Goal: Task Accomplishment & Management: Complete application form

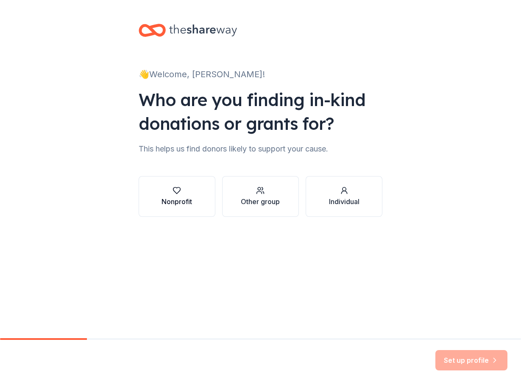
click at [193, 192] on button "Nonprofit" at bounding box center [177, 196] width 77 height 41
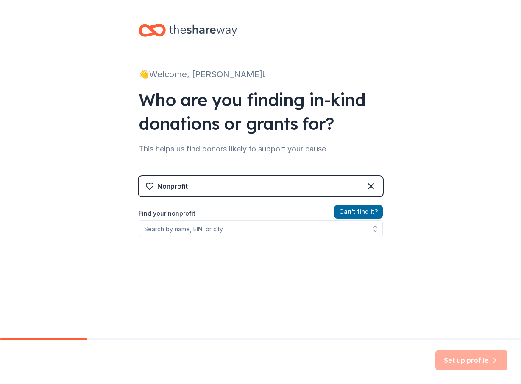
click at [201, 187] on div "Nonprofit" at bounding box center [261, 186] width 244 height 20
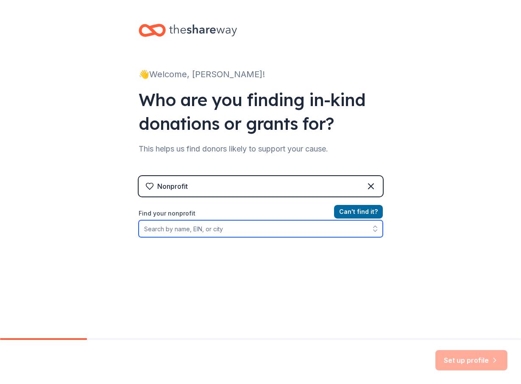
click at [239, 234] on input "Find your nonprofit" at bounding box center [261, 228] width 244 height 17
click at [186, 225] on input "Find your nonprofit" at bounding box center [261, 228] width 244 height 17
paste input "[PERSON_NAME][US_STATE] HOME & SCHOOL ORGANIZATION"
drag, startPoint x: 212, startPoint y: 229, endPoint x: 134, endPoint y: 224, distance: 78.6
click at [134, 224] on div "👋 Welcome, [PERSON_NAME]! Who are you finding in-kind donations or grants for? …" at bounding box center [260, 181] width 271 height 363
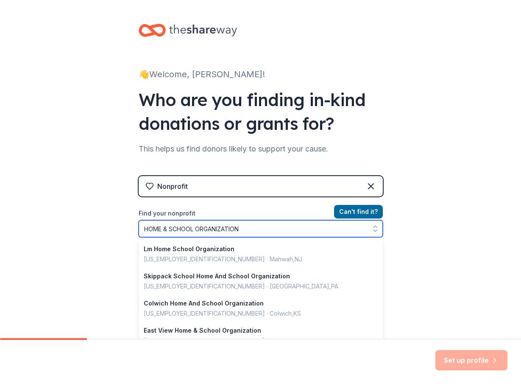
click at [144, 229] on input "HOME & SCHOOL ORGANIZATION" at bounding box center [261, 228] width 244 height 17
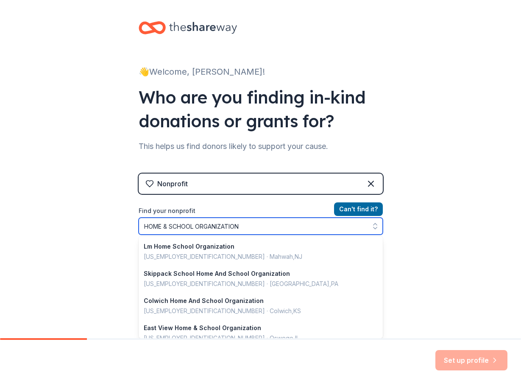
scroll to position [517, 0]
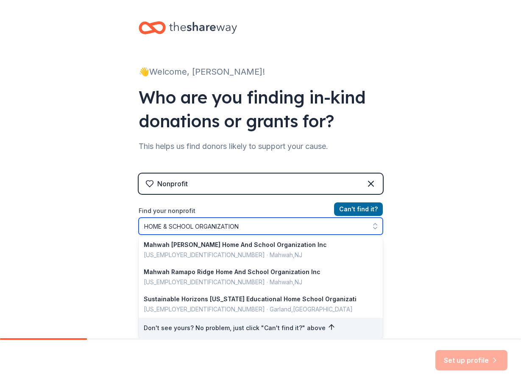
click at [145, 227] on input "HOME & SCHOOL ORGANIZATION" at bounding box center [261, 226] width 244 height 17
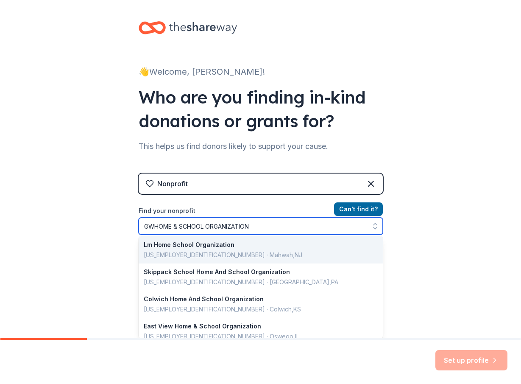
type input "GW HOME & SCHOOL ORGANIZATION"
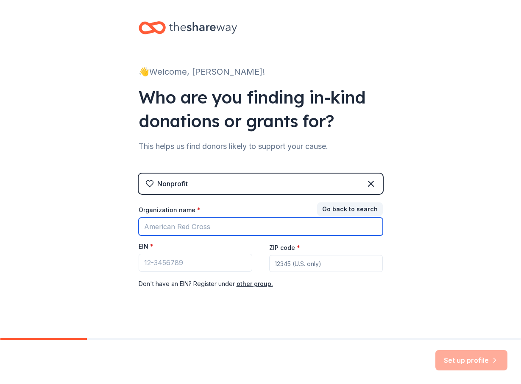
click at [183, 232] on input "Organization name *" at bounding box center [261, 227] width 244 height 18
paste input "Community Organizations(opens in new window/tab) George Washington HSO"
drag, startPoint x: 297, startPoint y: 226, endPoint x: 37, endPoint y: 210, distance: 260.9
click at [37, 210] on div "👋 Welcome, Viktoria! Who are you finding in-kind donations or grants for? This …" at bounding box center [260, 171] width 521 height 349
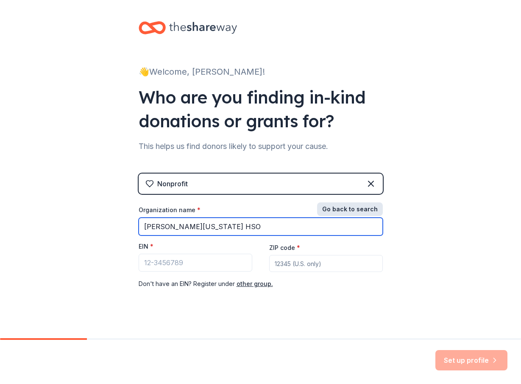
type input "George Washington HSO"
click at [345, 208] on button "Go back to search" at bounding box center [350, 209] width 66 height 14
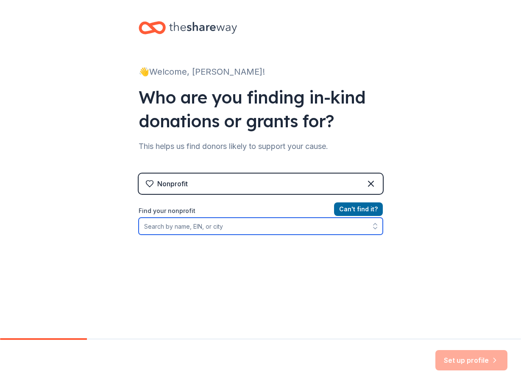
click at [198, 226] on input "Find your nonprofit" at bounding box center [261, 226] width 244 height 17
paste input "Community Organizations(opens in new window/tab) George Washington HSO"
drag, startPoint x: 296, startPoint y: 227, endPoint x: 119, endPoint y: 223, distance: 177.8
click at [119, 223] on div "👋 Welcome, Viktoria! Who are you finding in-kind donations or grants for? This …" at bounding box center [260, 178] width 521 height 363
type input "George Washington HSO"
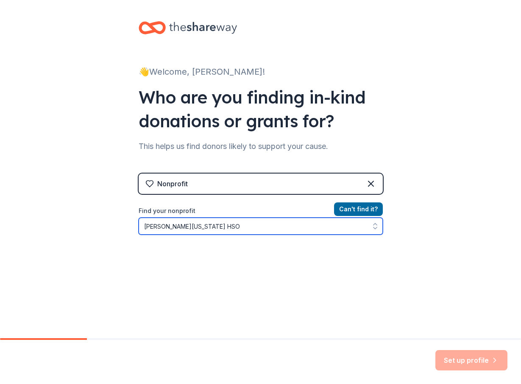
click at [217, 227] on input "George Washington HSO" at bounding box center [261, 226] width 244 height 17
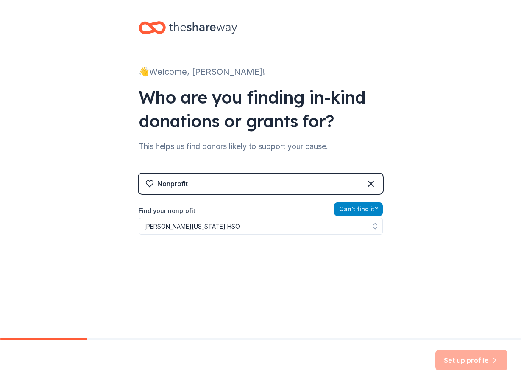
click at [356, 209] on button "Can ' t find it?" at bounding box center [358, 209] width 49 height 14
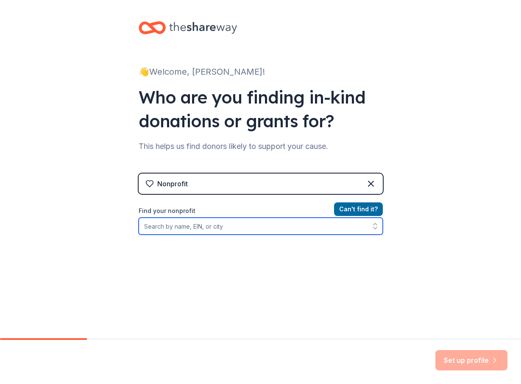
click at [225, 230] on input "Find your nonprofit" at bounding box center [261, 226] width 244 height 17
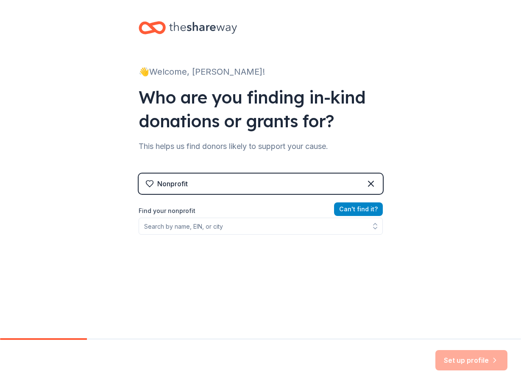
click at [354, 209] on button "Can ' t find it?" at bounding box center [358, 209] width 49 height 14
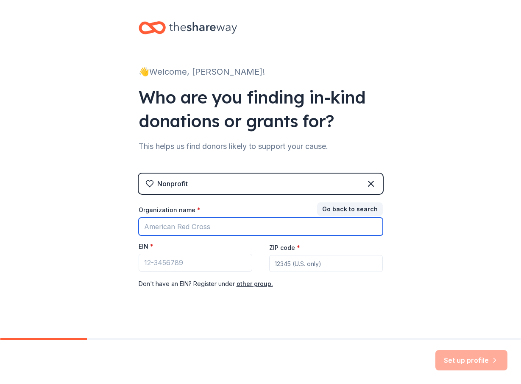
click at [168, 227] on input "Organization name *" at bounding box center [261, 227] width 244 height 18
paste input "Community Organizations(opens in new window/tab) George Washington HSO"
drag, startPoint x: 299, startPoint y: 226, endPoint x: 114, endPoint y: 217, distance: 185.1
click at [114, 217] on div "👋 Welcome, Viktoria! Who are you finding in-kind donations or grants for? This …" at bounding box center [260, 171] width 521 height 349
drag, startPoint x: 228, startPoint y: 231, endPoint x: 127, endPoint y: 226, distance: 101.1
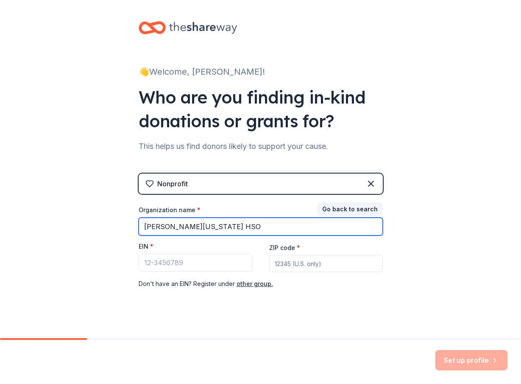
click at [127, 226] on div "👋 Welcome, Viktoria! Who are you finding in-kind donations or grants for? This …" at bounding box center [260, 171] width 271 height 349
paste input "EORGE WASHINGTON HOME & SCHOOL ORGANIZATION"
type input "GEORGE WASHINGTON HOME & SCHOOL ORGANIZATION"
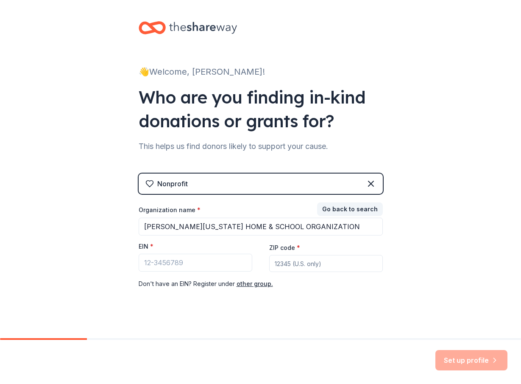
click at [297, 262] on input "ZIP code *" at bounding box center [326, 263] width 114 height 17
type input "07430"
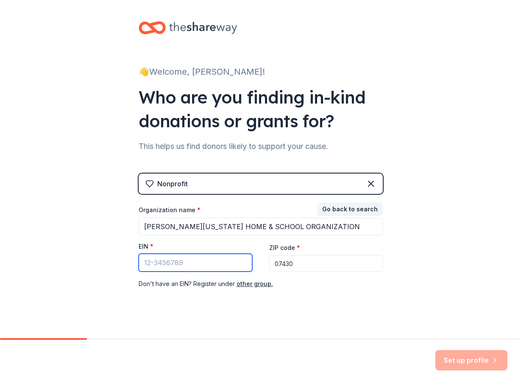
click at [191, 262] on input "EIN *" at bounding box center [196, 263] width 114 height 18
paste input "22-3671351"
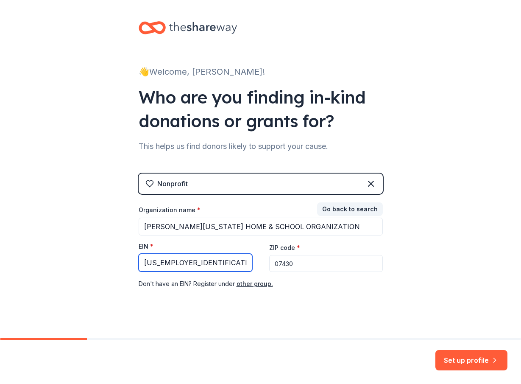
type input "22-3671351"
click at [298, 305] on div "Nonprofit Go back to search Organization name * GEORGE WASHINGTON HOME & SCHOOL…" at bounding box center [261, 239] width 244 height 132
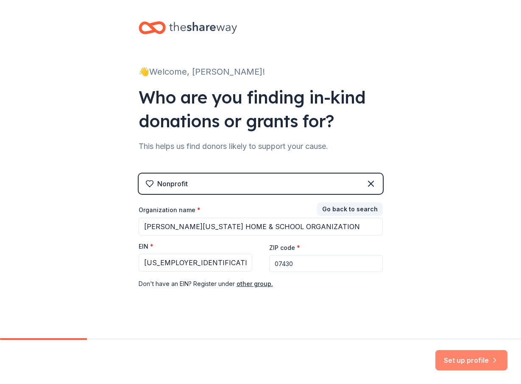
click at [463, 362] on button "Set up profile" at bounding box center [472, 360] width 72 height 20
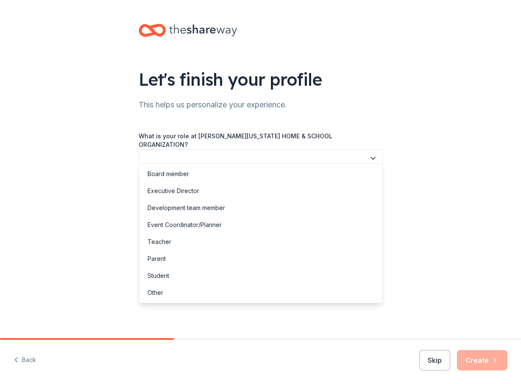
click at [184, 149] on button "button" at bounding box center [261, 158] width 244 height 18
click at [172, 224] on div "Event Coordinator/Planner" at bounding box center [185, 225] width 74 height 10
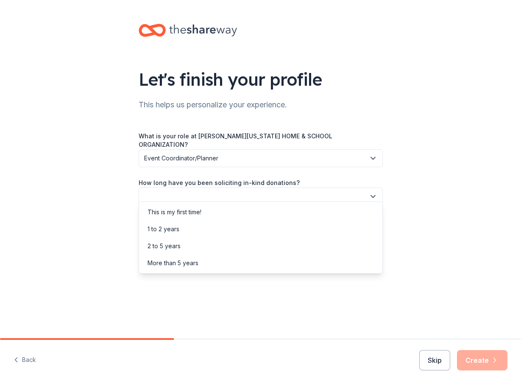
click at [161, 189] on button "button" at bounding box center [261, 196] width 244 height 18
click at [168, 265] on div "More than 5 years" at bounding box center [173, 263] width 51 height 10
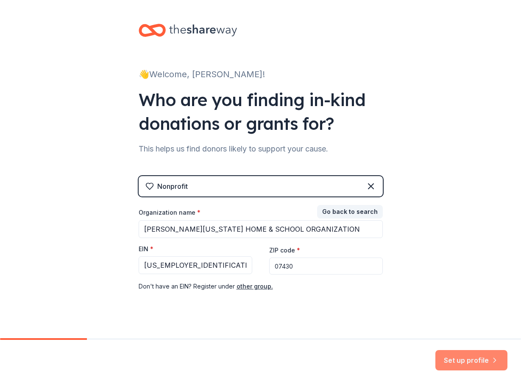
click at [464, 363] on button "Set up profile" at bounding box center [472, 360] width 72 height 20
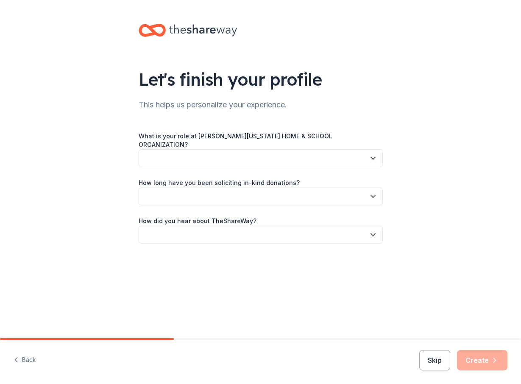
click at [208, 149] on button "button" at bounding box center [261, 158] width 244 height 18
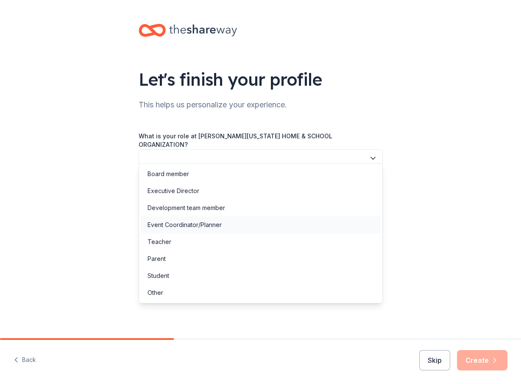
click at [174, 227] on div "Event Coordinator/Planner" at bounding box center [185, 225] width 74 height 10
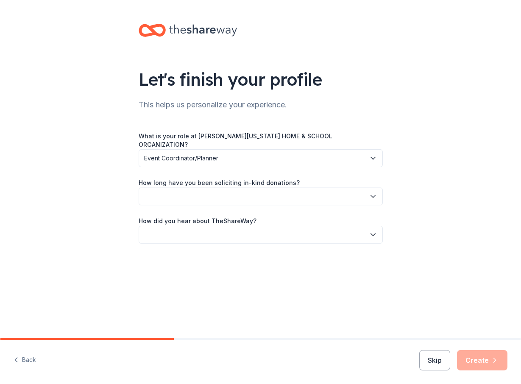
click at [178, 189] on button "button" at bounding box center [261, 196] width 244 height 18
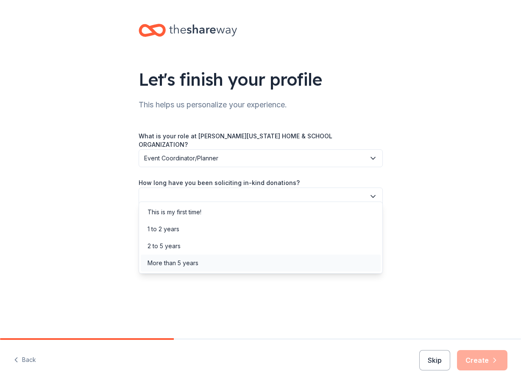
click at [166, 260] on div "More than 5 years" at bounding box center [173, 263] width 51 height 10
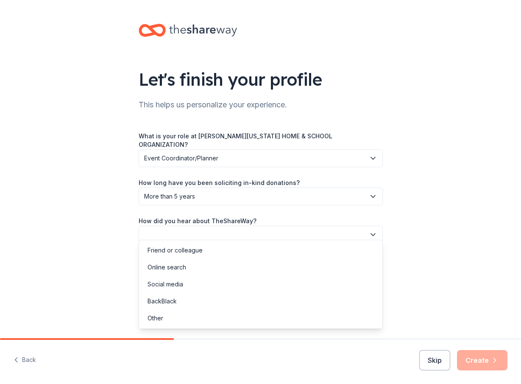
click at [203, 232] on button "button" at bounding box center [261, 235] width 244 height 18
click at [170, 269] on div "Online search" at bounding box center [167, 267] width 39 height 10
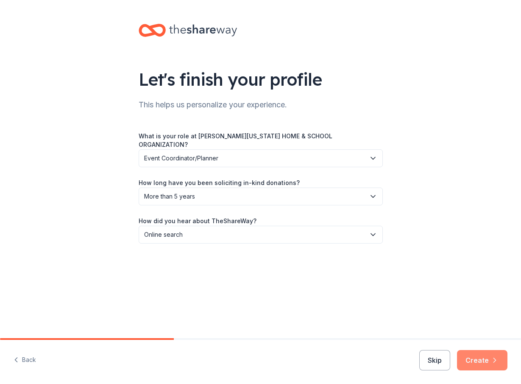
click at [481, 361] on button "Create" at bounding box center [482, 360] width 50 height 20
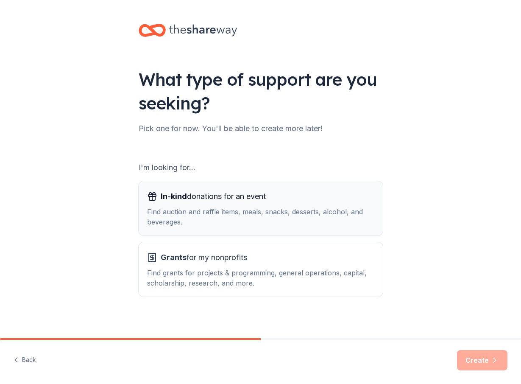
click at [236, 204] on div "In-kind donations for an event Find auction and raffle items, meals, snacks, de…" at bounding box center [260, 208] width 227 height 37
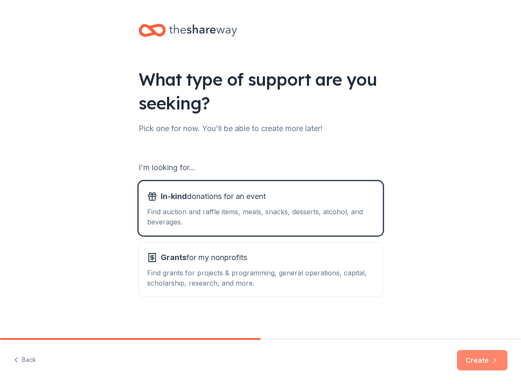
click at [478, 362] on button "Create" at bounding box center [482, 360] width 50 height 20
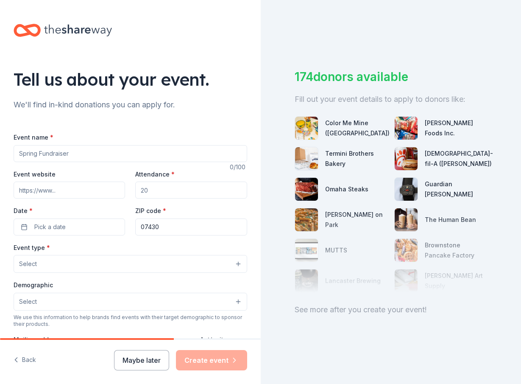
click at [53, 154] on input "Event name *" at bounding box center [131, 153] width 234 height 17
type input "Walk-a-thon"
click at [171, 192] on input "Attendance *" at bounding box center [191, 190] width 112 height 17
type input "600"
click at [70, 225] on button "Pick a date" at bounding box center [70, 226] width 112 height 17
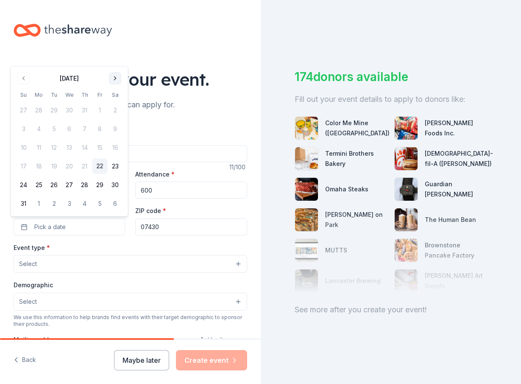
click at [115, 79] on button "Go to next month" at bounding box center [115, 79] width 12 height 12
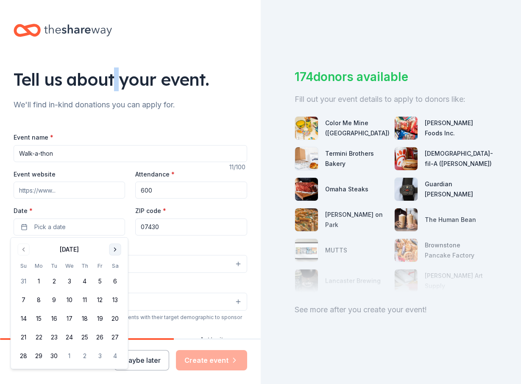
click at [115, 79] on div "Tell us about your event." at bounding box center [131, 79] width 234 height 24
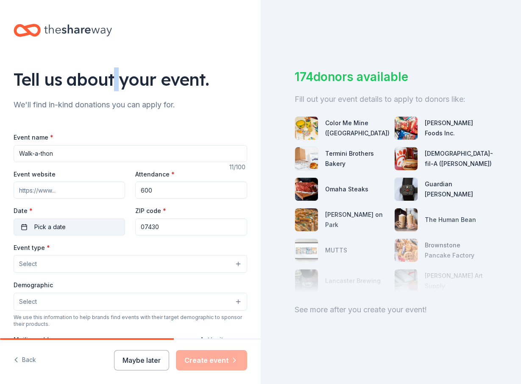
click at [84, 225] on button "Pick a date" at bounding box center [70, 226] width 112 height 17
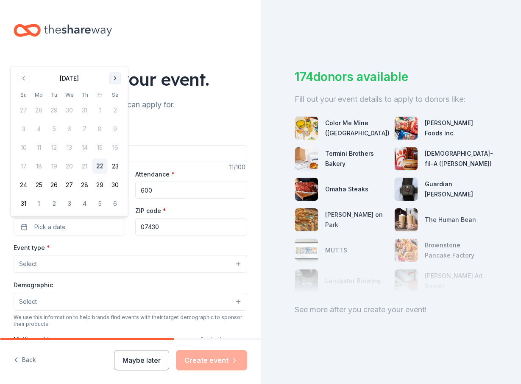
click at [117, 81] on button "Go to next month" at bounding box center [115, 79] width 12 height 12
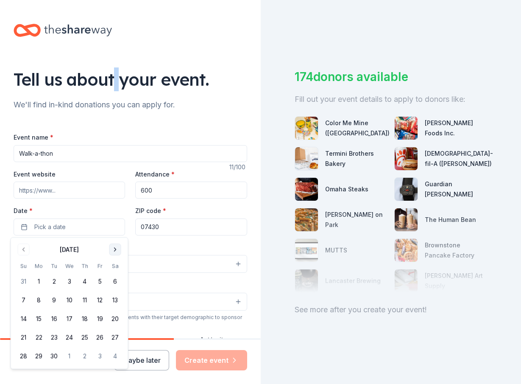
click at [114, 250] on button "Go to next month" at bounding box center [115, 249] width 12 height 12
click at [117, 317] on button "18" at bounding box center [115, 318] width 15 height 15
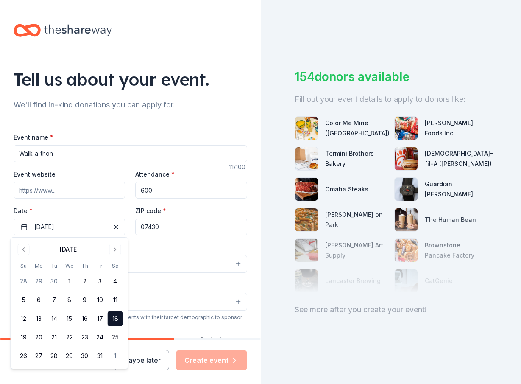
click at [161, 246] on div "Event type * Select" at bounding box center [131, 257] width 234 height 31
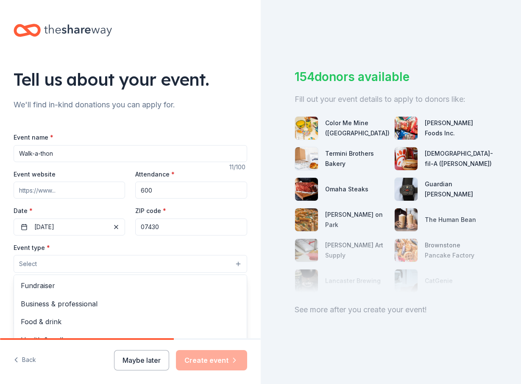
click at [74, 267] on button "Select" at bounding box center [131, 264] width 234 height 18
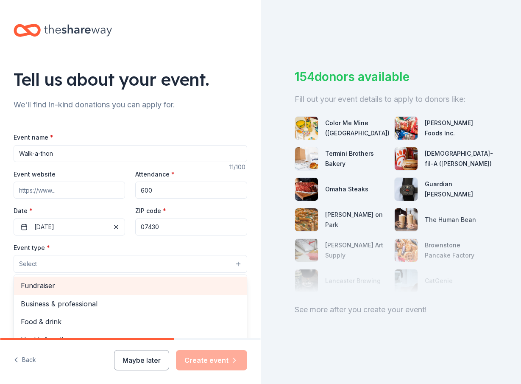
click at [49, 287] on span "Fundraiser" at bounding box center [130, 285] width 219 height 11
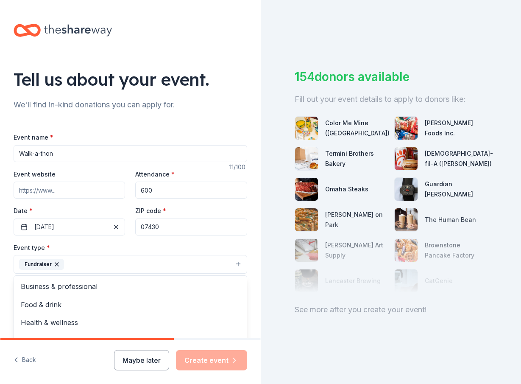
click at [89, 241] on div "Event name * Walk-a-thon 11 /100 Event website Attendance * 600 Date * 10/18/20…" at bounding box center [131, 328] width 234 height 393
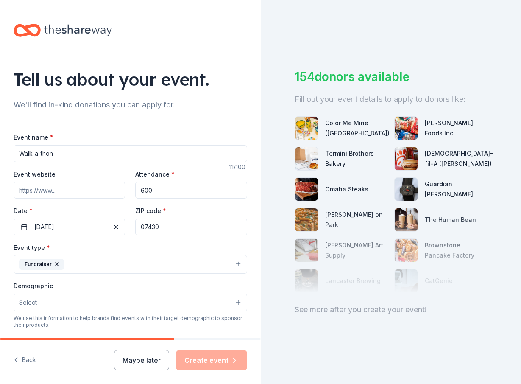
click at [74, 266] on button "Fundraiser" at bounding box center [131, 264] width 234 height 19
click at [107, 264] on button "Fundraiser" at bounding box center [131, 264] width 234 height 19
click at [82, 301] on button "Select" at bounding box center [131, 302] width 234 height 18
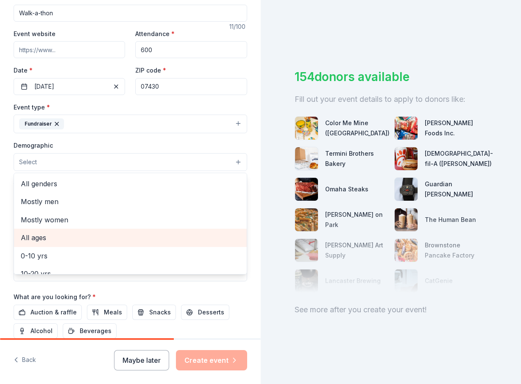
click at [40, 238] on span "All ages" at bounding box center [130, 237] width 219 height 11
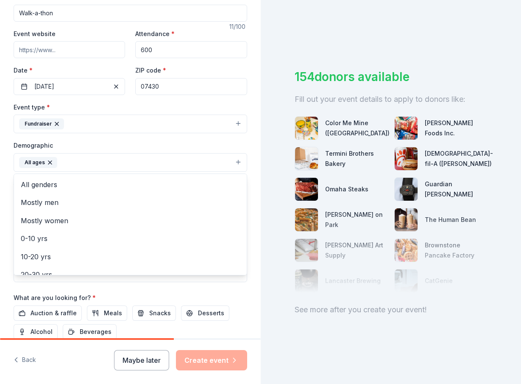
click at [134, 139] on div "Event type * Fundraiser Demographic All ages All genders Mostly men Mostly wome…" at bounding box center [131, 192] width 234 height 180
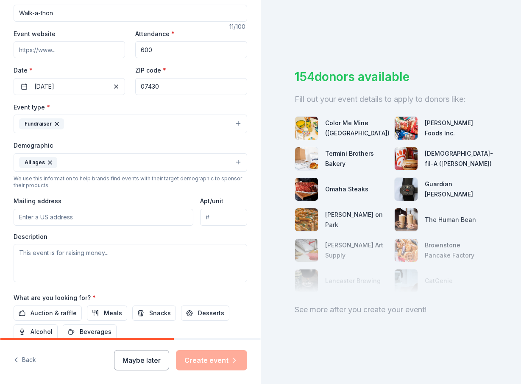
click at [82, 166] on button "All ages" at bounding box center [131, 162] width 234 height 19
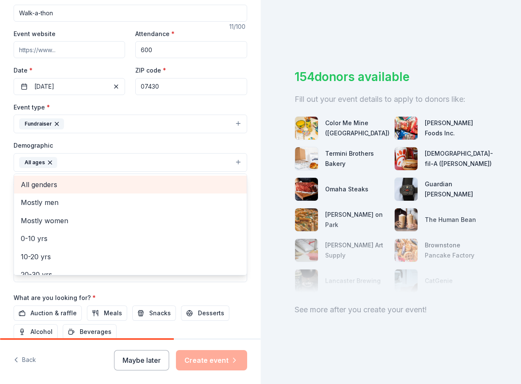
click at [49, 184] on span "All genders" at bounding box center [130, 184] width 219 height 11
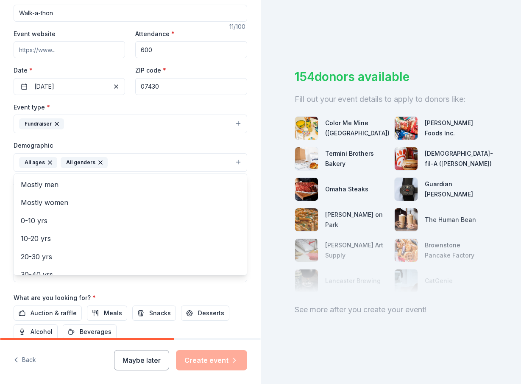
click at [125, 162] on button "All ages All genders" at bounding box center [131, 162] width 234 height 19
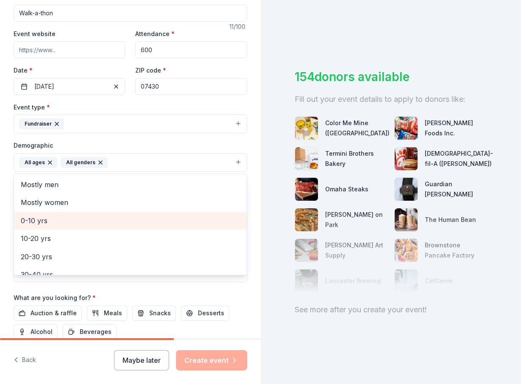
click at [39, 223] on span "0-10 yrs" at bounding box center [130, 220] width 219 height 11
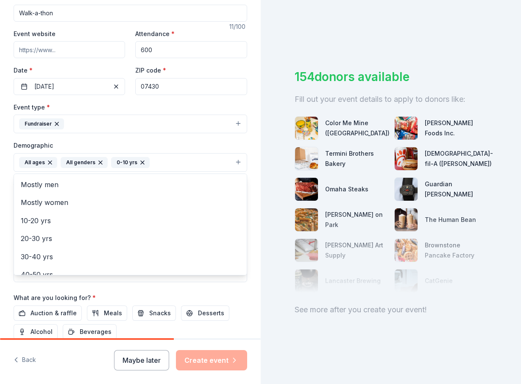
click at [162, 144] on div "Demographic All ages All genders 0-10 yrs Mostly men Mostly women 10-20 yrs 20-…" at bounding box center [131, 156] width 234 height 32
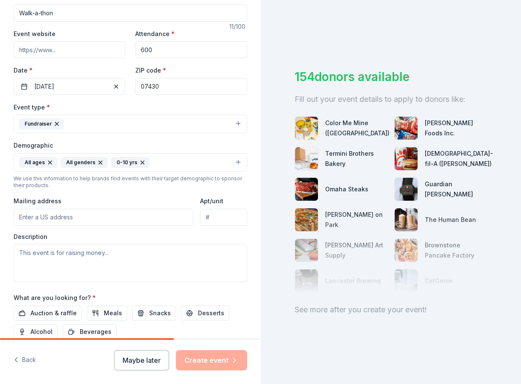
click at [54, 219] on input "Mailing address" at bounding box center [104, 217] width 180 height 17
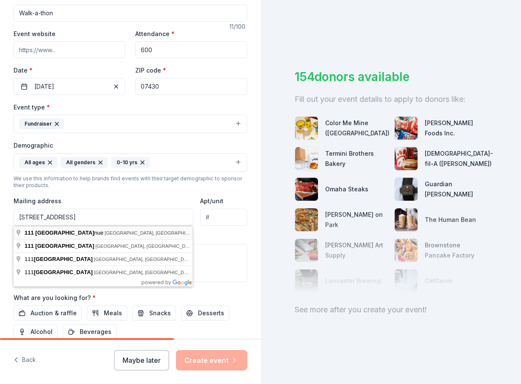
type input "111 Fardale Avenue, Mahwah, NJ, 07430"
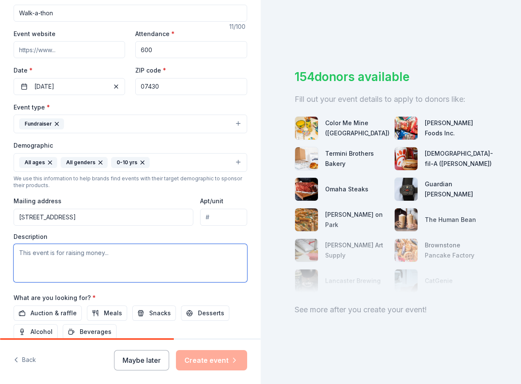
click at [92, 255] on textarea at bounding box center [131, 263] width 234 height 38
paste textarea "enhanced educational activities for the students including specialized equipmen…"
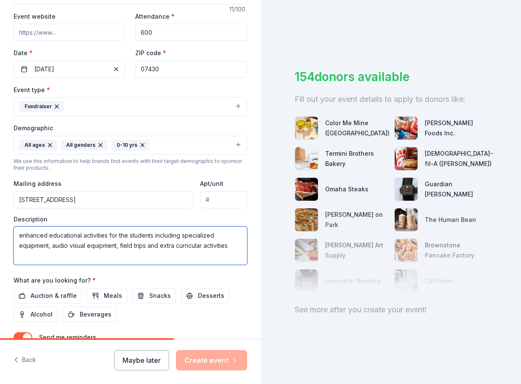
scroll to position [166, 0]
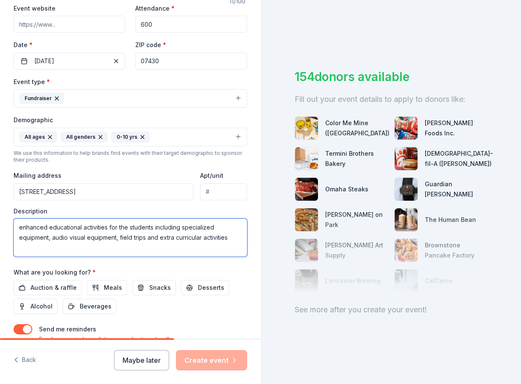
paste textarea "George Washington Elementary School in Mahwah is preparing for its largest fund…"
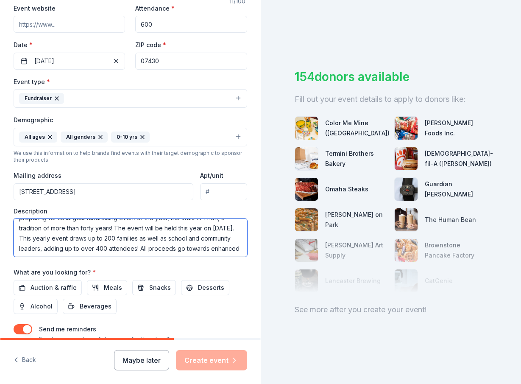
scroll to position [20, 0]
click at [64, 238] on textarea "George Washington Elementary School in Mahwah is preparing for its largest fund…" at bounding box center [131, 237] width 234 height 38
type textarea "George Washington Elementary School in Mahwah is preparing for its largest fund…"
click at [158, 263] on div "Event name * Walk-a-thon 11 /100 Event website Attendance * 600 Date * 10/18/20…" at bounding box center [131, 163] width 234 height 394
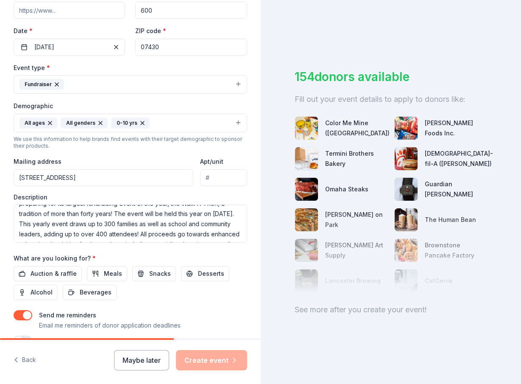
scroll to position [187, 0]
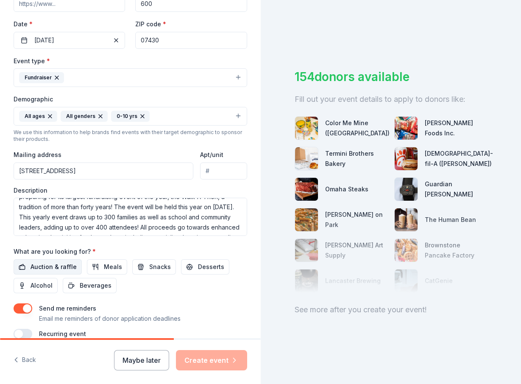
click at [56, 268] on span "Auction & raffle" at bounding box center [54, 267] width 46 height 10
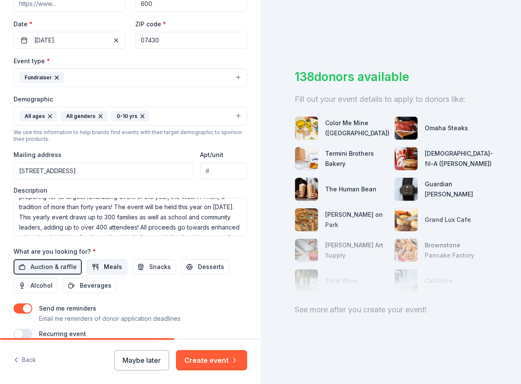
click at [105, 267] on span "Meals" at bounding box center [113, 267] width 18 height 10
click at [109, 265] on span "Meals" at bounding box center [113, 267] width 18 height 10
click at [155, 267] on span "Snacks" at bounding box center [160, 267] width 22 height 10
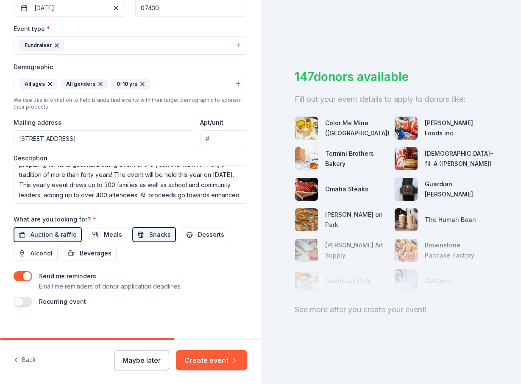
scroll to position [228, 0]
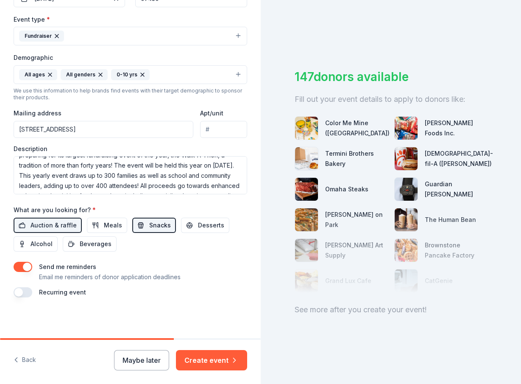
click at [149, 227] on span "Snacks" at bounding box center [160, 225] width 22 height 10
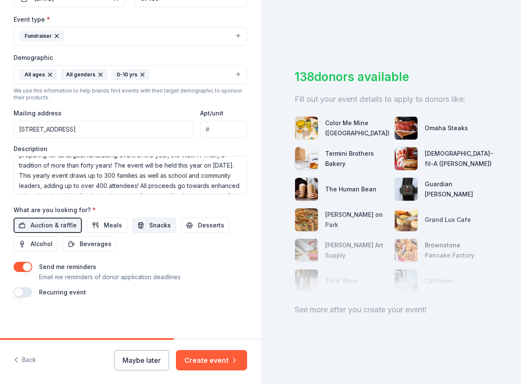
click at [150, 225] on span "Snacks" at bounding box center [160, 225] width 22 height 10
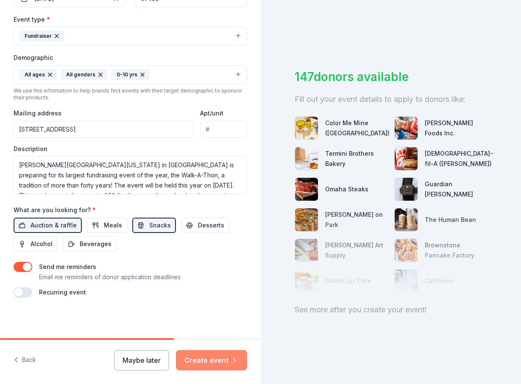
click at [210, 363] on button "Create event" at bounding box center [211, 360] width 71 height 20
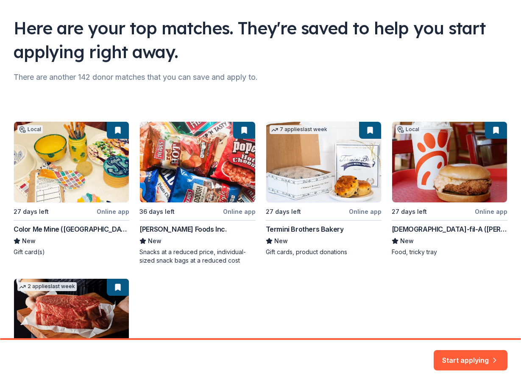
scroll to position [50, 0]
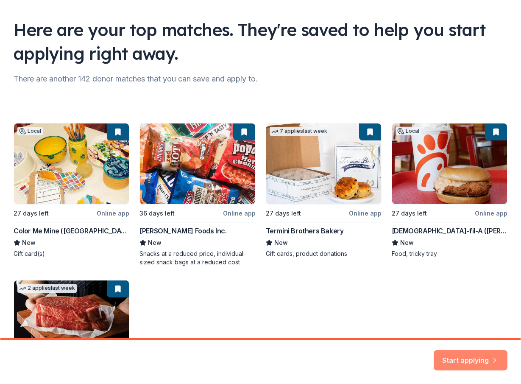
click at [469, 356] on button "Start applying" at bounding box center [471, 355] width 74 height 20
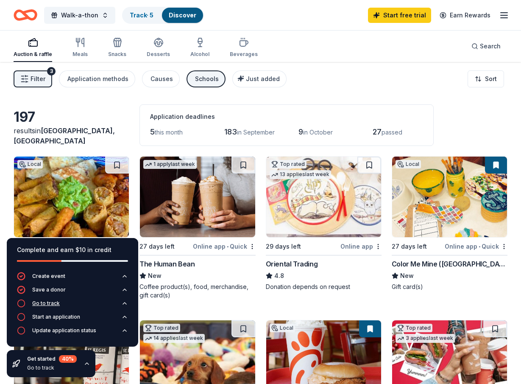
click at [21, 303] on icon "button" at bounding box center [21, 303] width 8 height 8
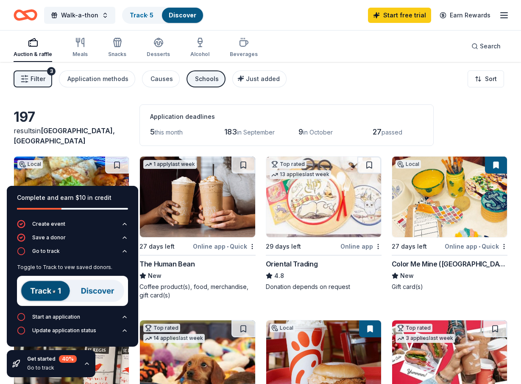
click at [445, 94] on div "Filter 3 Application methods Causes Schools Just added Sort" at bounding box center [260, 79] width 521 height 34
click at [370, 89] on div "Filter 3 Application methods Causes Schools Just added Sort" at bounding box center [260, 79] width 521 height 34
click at [86, 364] on icon "button" at bounding box center [87, 363] width 7 height 7
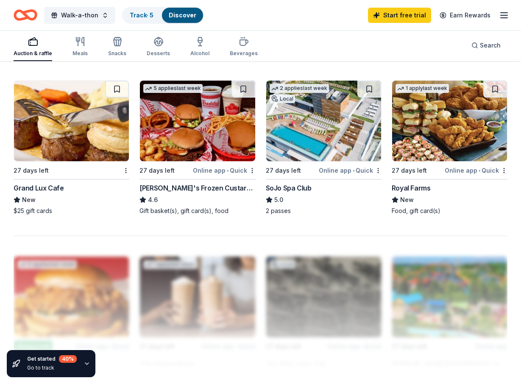
scroll to position [732, 0]
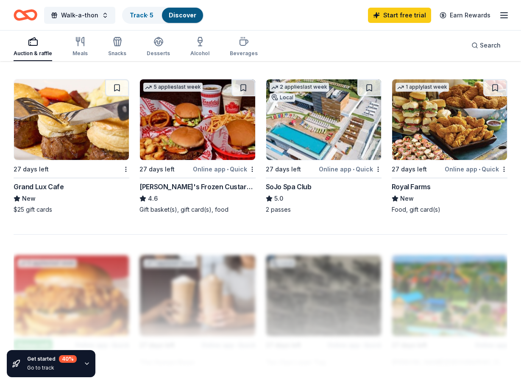
click at [281, 210] on div "2 passes" at bounding box center [324, 209] width 116 height 8
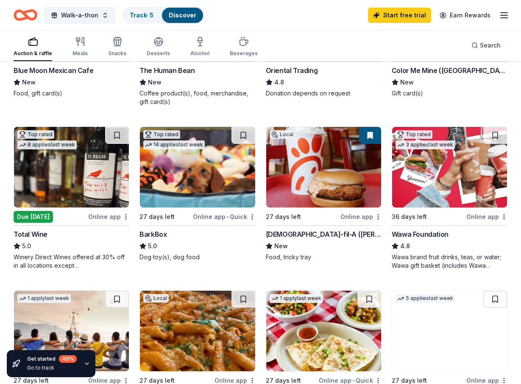
scroll to position [0, 0]
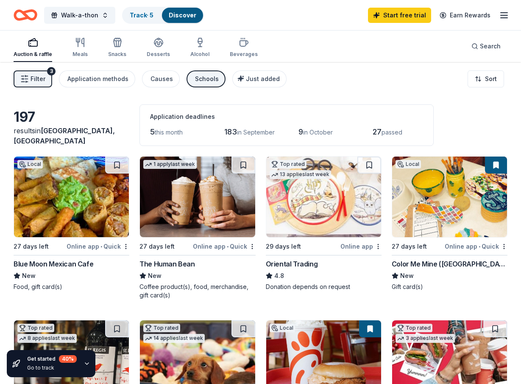
click at [439, 263] on div "Color Me Mine (Ridgewood)" at bounding box center [450, 264] width 116 height 10
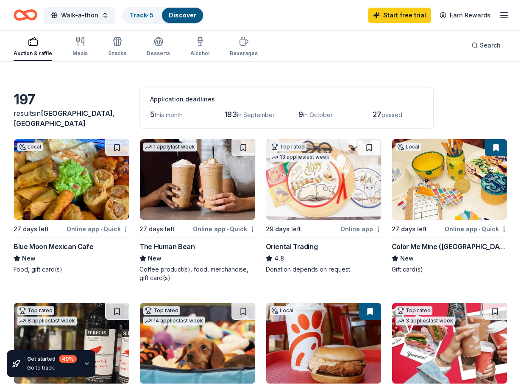
click at [321, 193] on img at bounding box center [323, 179] width 115 height 81
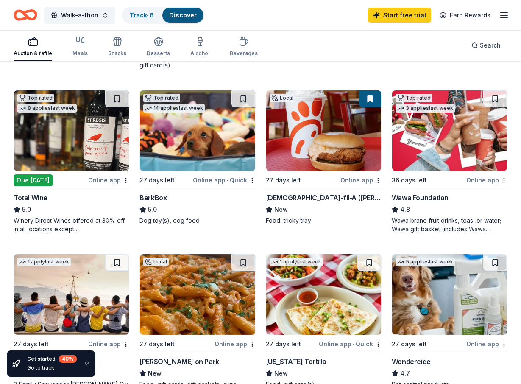
scroll to position [232, 0]
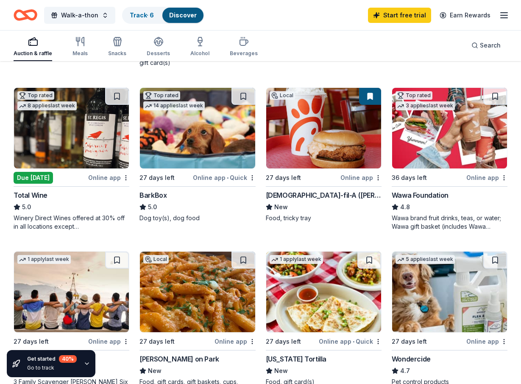
click at [79, 144] on img at bounding box center [71, 128] width 115 height 81
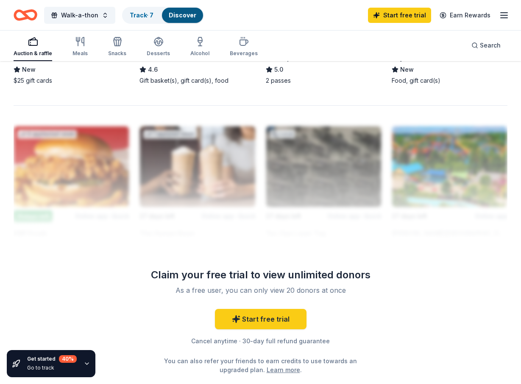
scroll to position [866, 0]
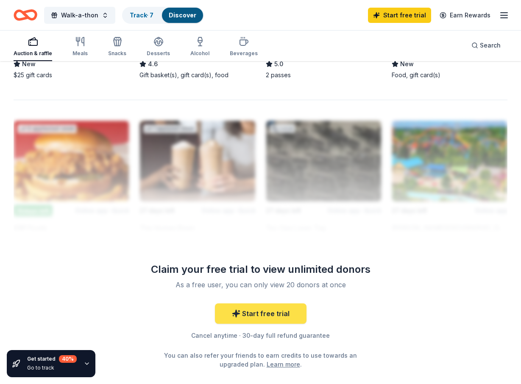
click at [277, 319] on link "Start free trial" at bounding box center [261, 313] width 92 height 20
click at [263, 313] on link "Start free trial" at bounding box center [261, 313] width 92 height 20
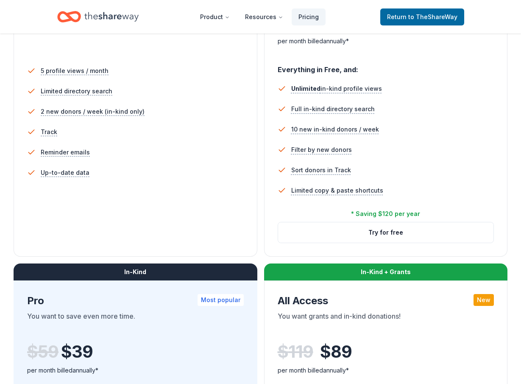
scroll to position [227, 0]
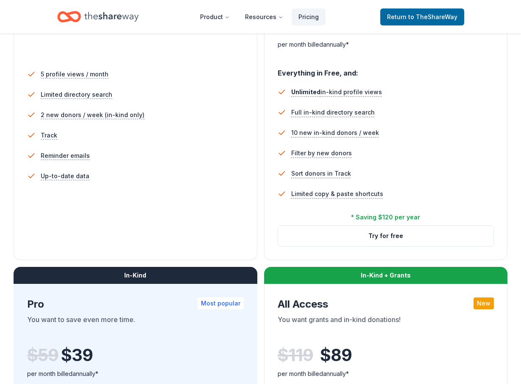
click at [193, 173] on li "Up-to-date data" at bounding box center [135, 176] width 217 height 20
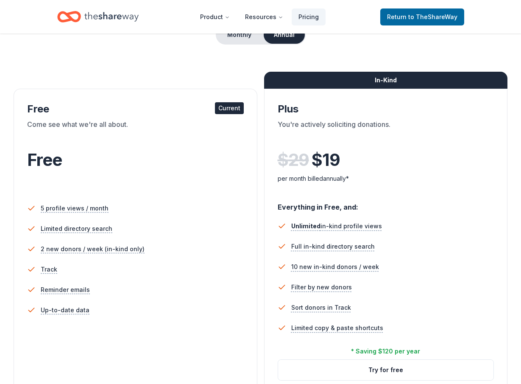
scroll to position [93, 0]
click at [141, 145] on div "Free" at bounding box center [135, 169] width 217 height 52
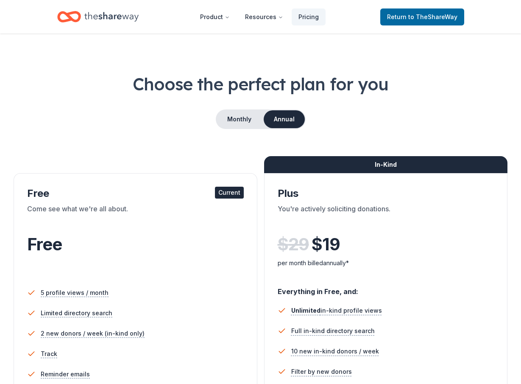
scroll to position [0, 0]
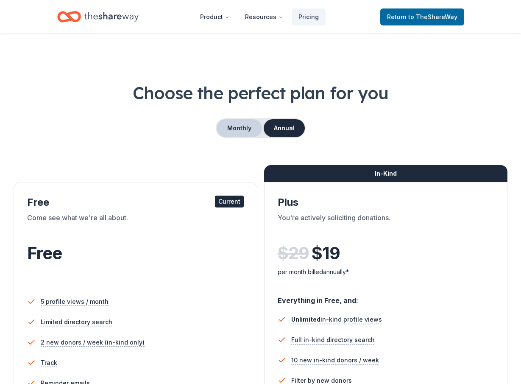
click at [252, 131] on button "Monthly" at bounding box center [239, 128] width 45 height 18
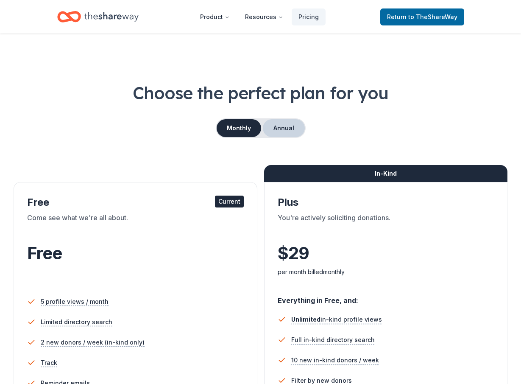
click at [288, 131] on button "Annual" at bounding box center [284, 128] width 42 height 18
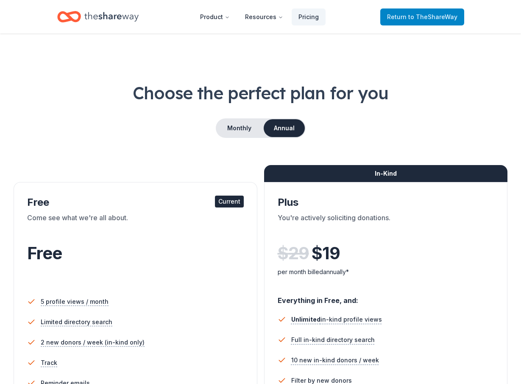
click at [424, 19] on span "to TheShareWay" at bounding box center [432, 16] width 49 height 7
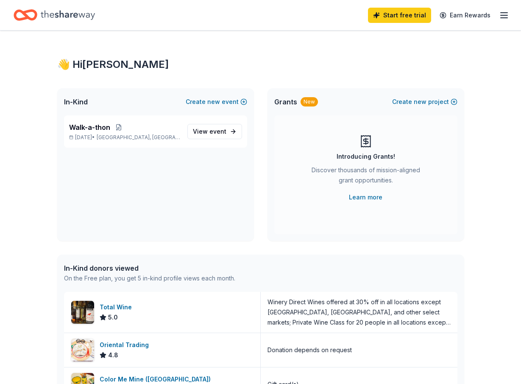
click at [53, 14] on icon "Home" at bounding box center [68, 14] width 54 height 17
click at [204, 132] on span "View event" at bounding box center [210, 131] width 34 height 10
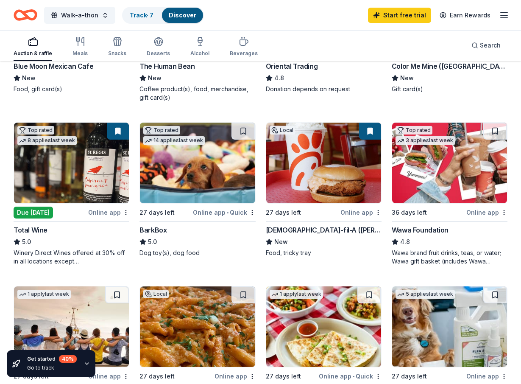
scroll to position [202, 0]
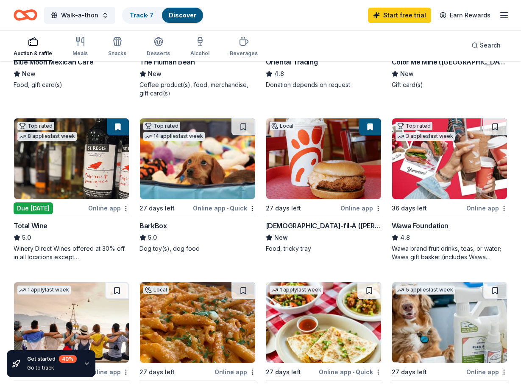
click at [315, 162] on img at bounding box center [323, 158] width 115 height 81
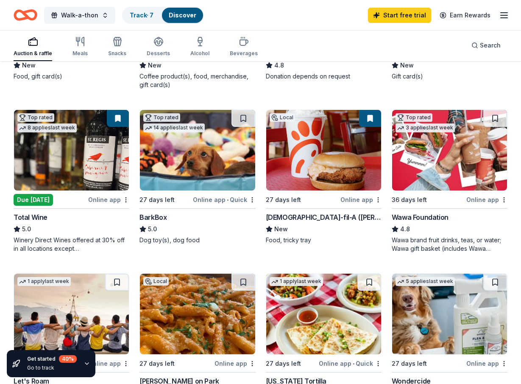
scroll to position [219, 0]
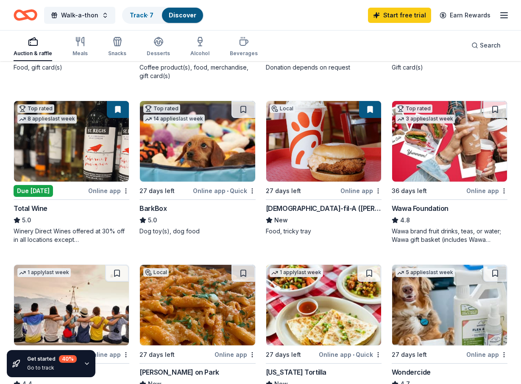
click at [429, 163] on img at bounding box center [449, 141] width 115 height 81
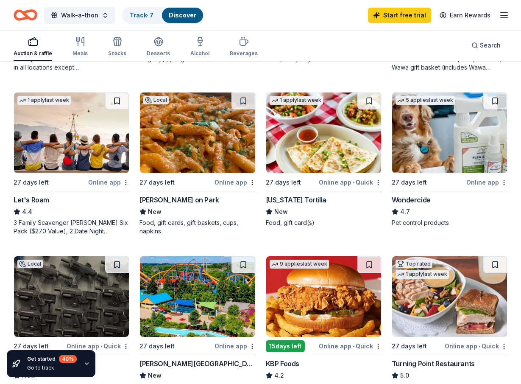
scroll to position [385, 0]
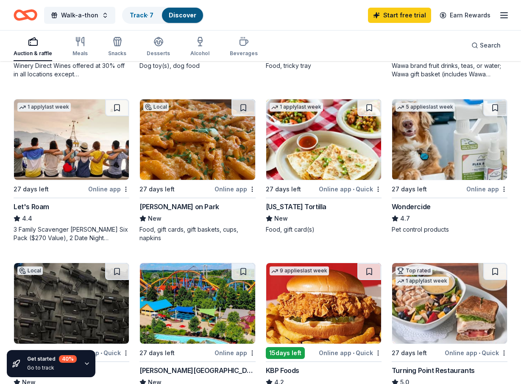
click at [78, 155] on img at bounding box center [71, 139] width 115 height 81
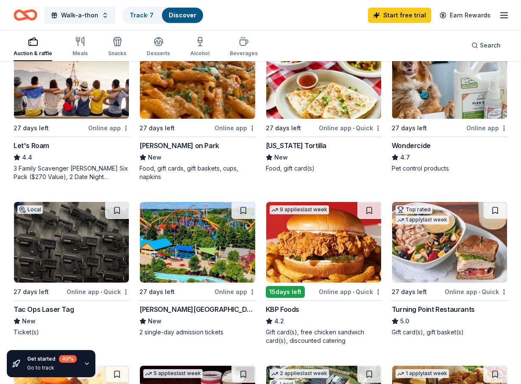
scroll to position [447, 0]
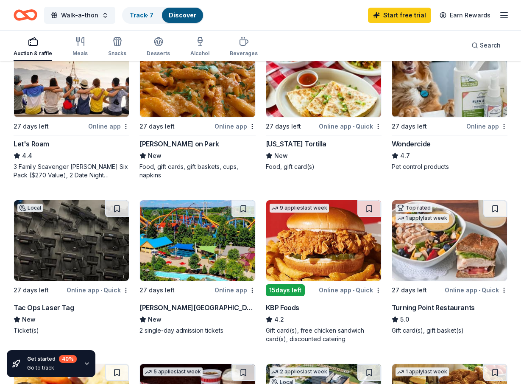
click at [67, 257] on img at bounding box center [71, 240] width 115 height 81
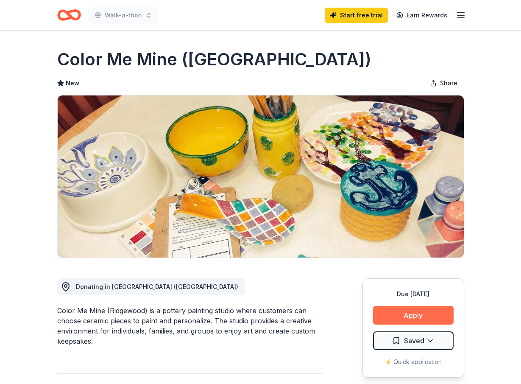
click at [418, 317] on button "Apply" at bounding box center [413, 315] width 81 height 19
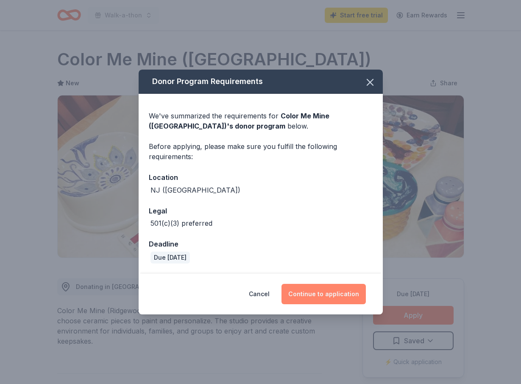
click at [332, 296] on button "Continue to application" at bounding box center [324, 294] width 84 height 20
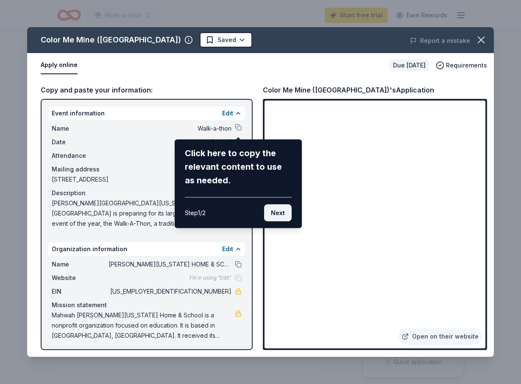
click at [279, 213] on button "Next" at bounding box center [278, 212] width 28 height 17
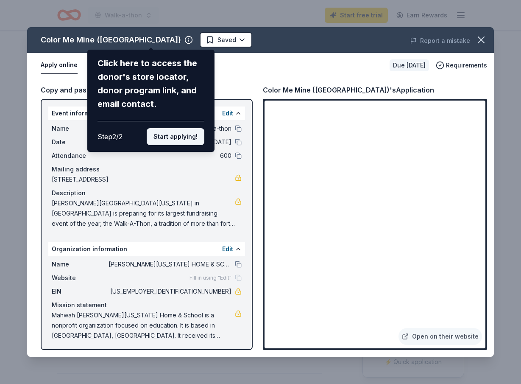
click at [176, 140] on button "Start applying!" at bounding box center [176, 136] width 58 height 17
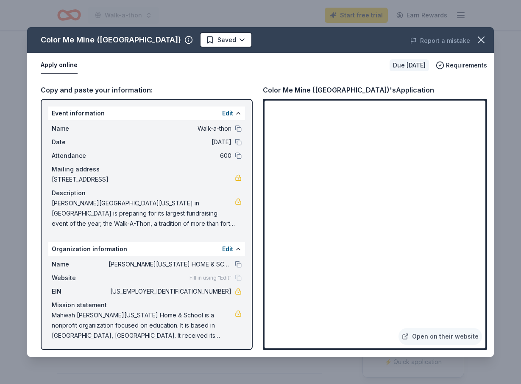
click at [446, 85] on div "Color Me Mine (Ridgewood)'s Application" at bounding box center [375, 89] width 224 height 11
click at [483, 41] on icon "button" at bounding box center [481, 40] width 6 height 6
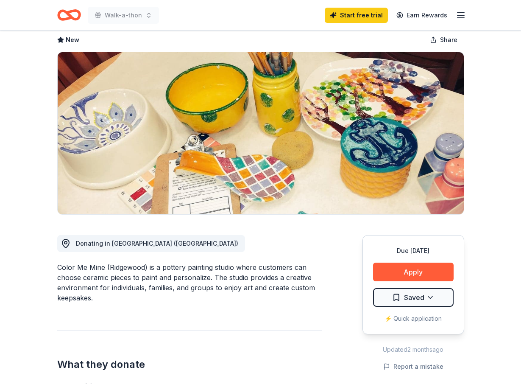
scroll to position [42, 0]
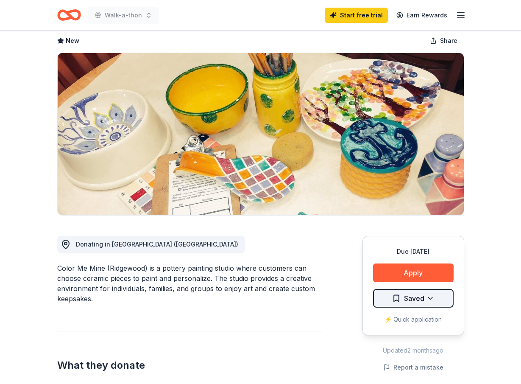
click at [398, 298] on html "Walk-a-thon Start free trial Earn Rewards Due in 27 days Share Color Me Mine (R…" at bounding box center [260, 150] width 521 height 384
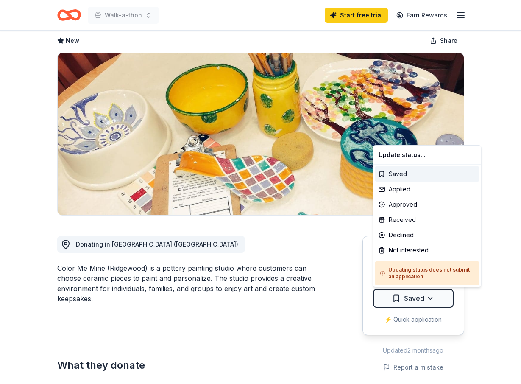
click at [403, 171] on div "Saved" at bounding box center [427, 173] width 104 height 15
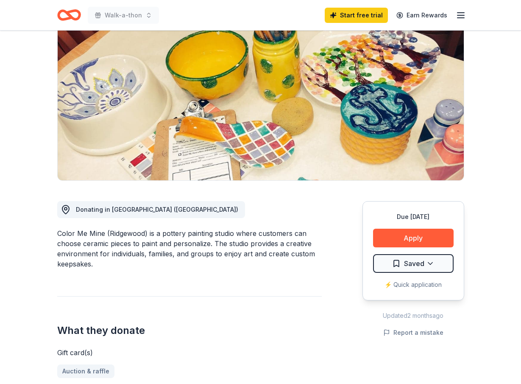
scroll to position [0, 0]
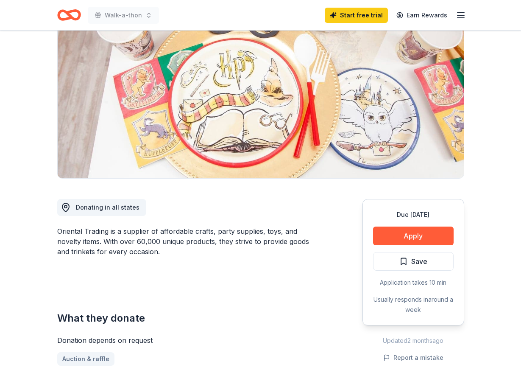
scroll to position [81, 0]
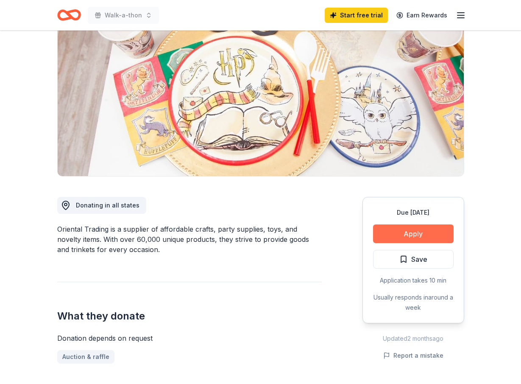
click at [408, 235] on button "Apply" at bounding box center [413, 233] width 81 height 19
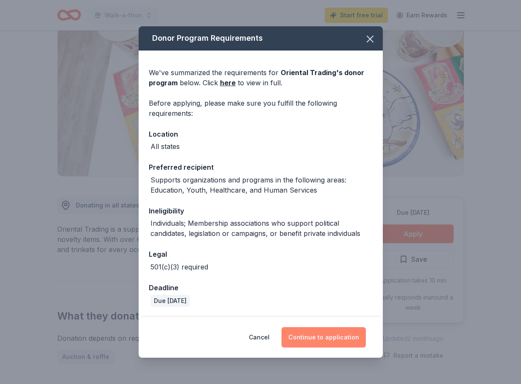
click at [318, 341] on button "Continue to application" at bounding box center [324, 337] width 84 height 20
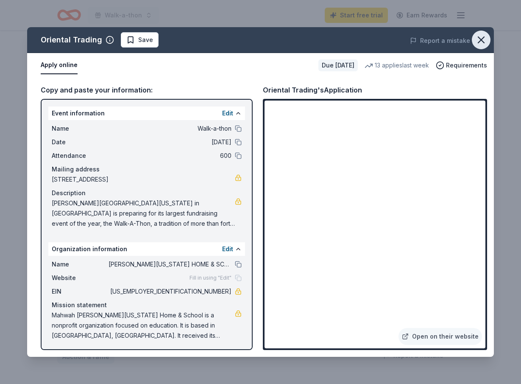
click at [481, 40] on icon "button" at bounding box center [481, 40] width 6 height 6
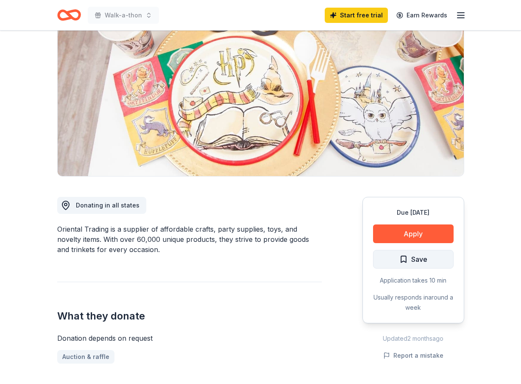
click at [418, 261] on span "Save" at bounding box center [419, 259] width 16 height 11
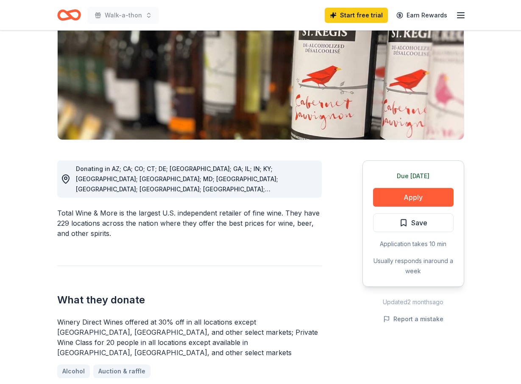
scroll to position [121, 0]
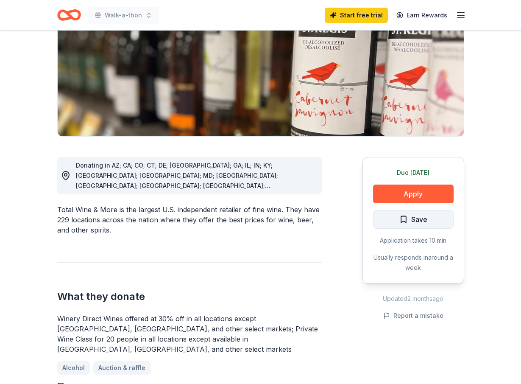
click at [416, 217] on span "Save" at bounding box center [419, 219] width 16 height 11
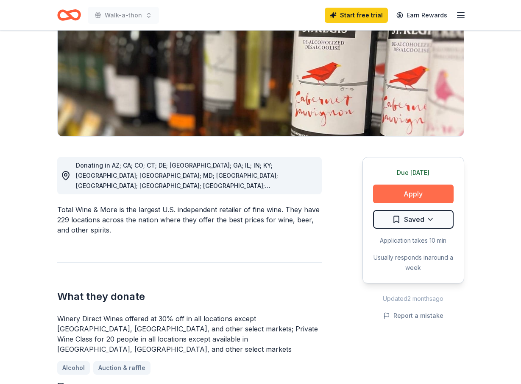
click at [408, 197] on button "Apply" at bounding box center [413, 193] width 81 height 19
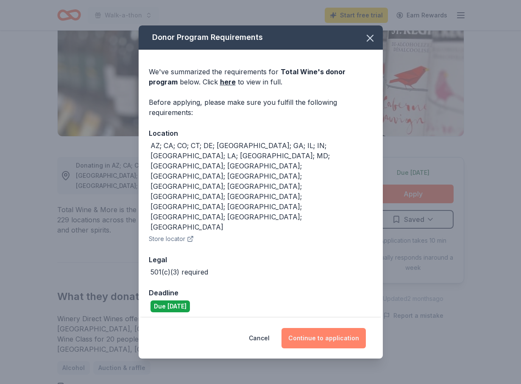
click at [328, 328] on button "Continue to application" at bounding box center [324, 338] width 84 height 20
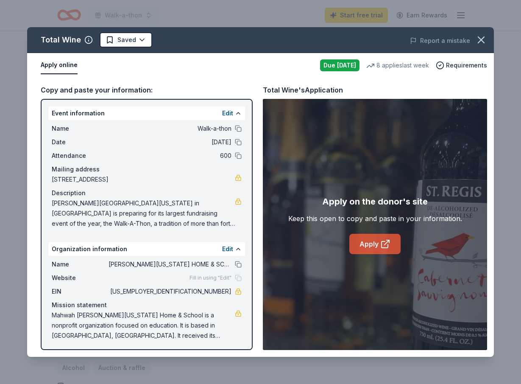
click at [374, 242] on link "Apply" at bounding box center [374, 244] width 51 height 20
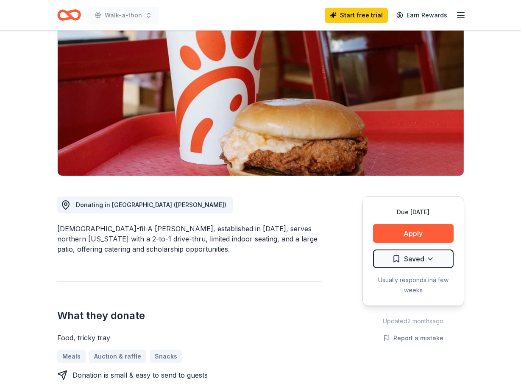
scroll to position [96, 0]
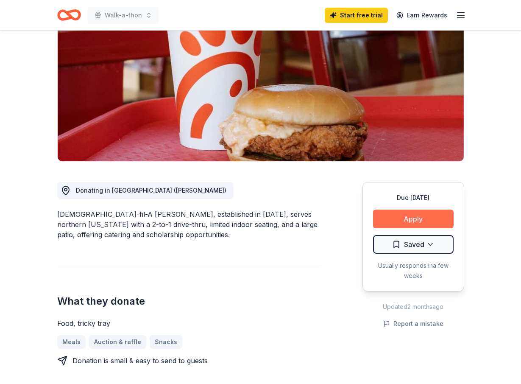
click at [406, 218] on button "Apply" at bounding box center [413, 219] width 81 height 19
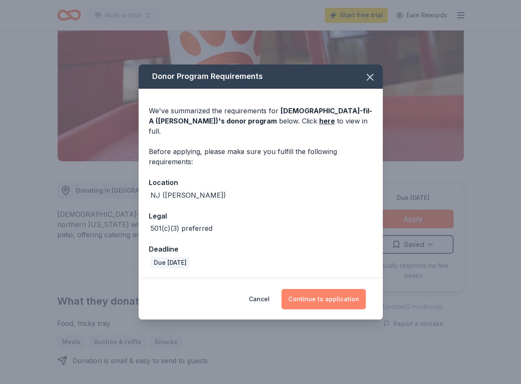
click at [325, 296] on button "Continue to application" at bounding box center [324, 299] width 84 height 20
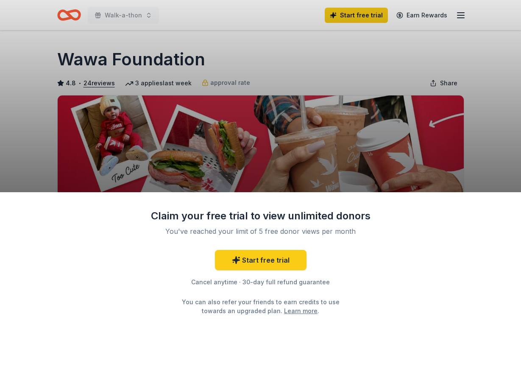
click at [490, 63] on div "Claim your free trial to view unlimited donors You've reached your limit of 5 f…" at bounding box center [260, 192] width 521 height 384
click at [397, 45] on div "Claim your free trial to view unlimited donors You've reached your limit of 5 f…" at bounding box center [260, 192] width 521 height 384
click at [259, 260] on link "Start free trial" at bounding box center [261, 260] width 92 height 20
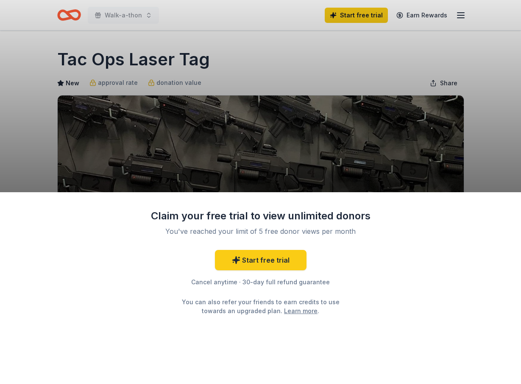
drag, startPoint x: 209, startPoint y: 57, endPoint x: 59, endPoint y: 55, distance: 150.2
click at [59, 55] on div "Claim your free trial to view unlimited donors You've reached your limit of 5 f…" at bounding box center [260, 192] width 521 height 384
